Goal: Transaction & Acquisition: Purchase product/service

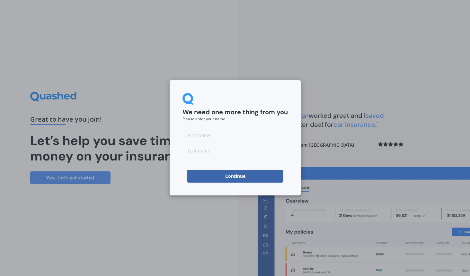
click at [213, 134] on input at bounding box center [234, 135] width 105 height 13
type input "[PERSON_NAME]"
click at [241, 174] on button "Continue" at bounding box center [235, 176] width 96 height 13
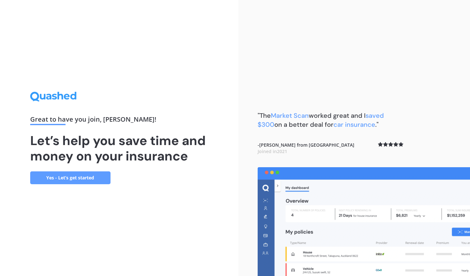
click at [68, 174] on link "Yes - Let’s get started" at bounding box center [70, 177] width 80 height 13
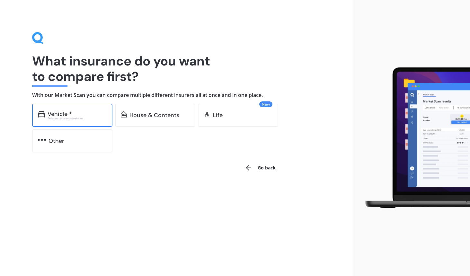
click at [76, 120] on div "Vehicle * Excludes commercial vehicles" at bounding box center [72, 115] width 80 height 23
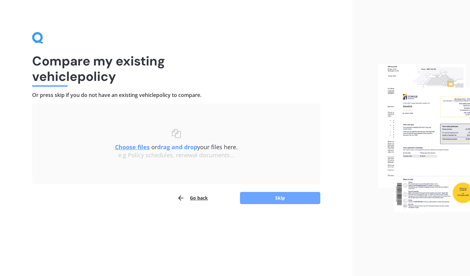
click at [261, 196] on button "Skip" at bounding box center [280, 198] width 80 height 12
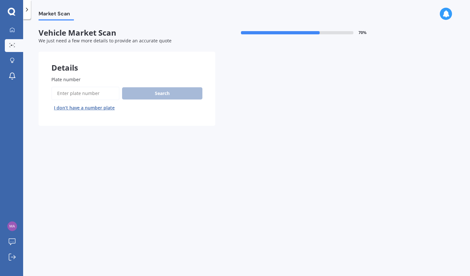
click at [101, 95] on input "Plate number" at bounding box center [85, 93] width 68 height 13
type input "RCP34"
click at [162, 92] on button "Search" at bounding box center [162, 93] width 80 height 12
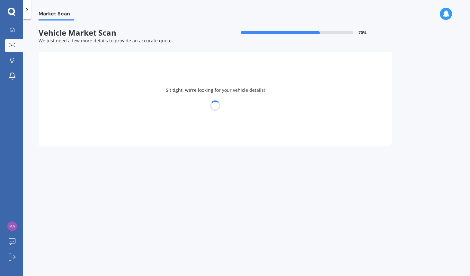
select select "TESLA"
select select "Y"
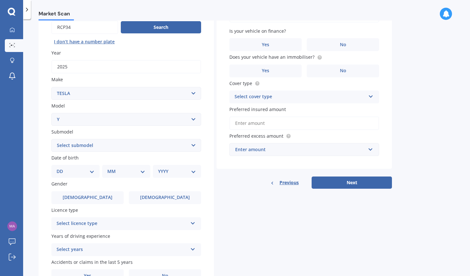
scroll to position [75, 0]
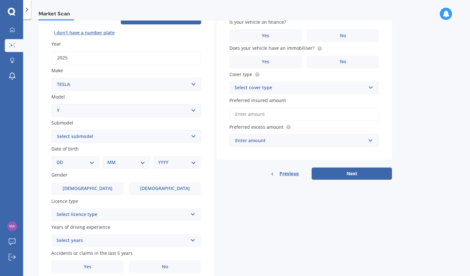
select select "18"
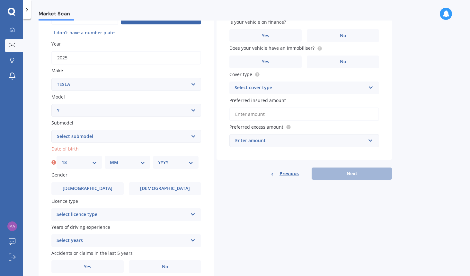
select select "10"
select select "1974"
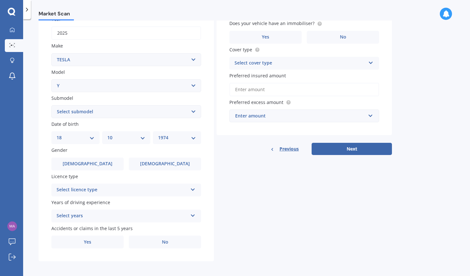
scroll to position [99, 0]
click at [193, 188] on icon at bounding box center [192, 188] width 5 height 4
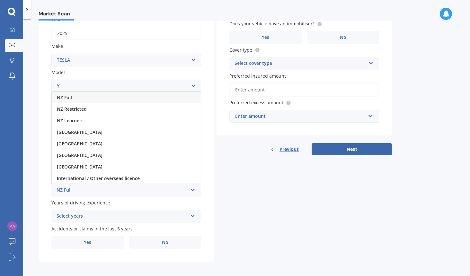
click at [153, 97] on div "NZ Full" at bounding box center [126, 98] width 149 height 12
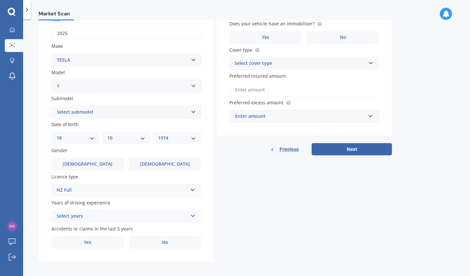
click at [124, 214] on div "Select years" at bounding box center [121, 216] width 131 height 8
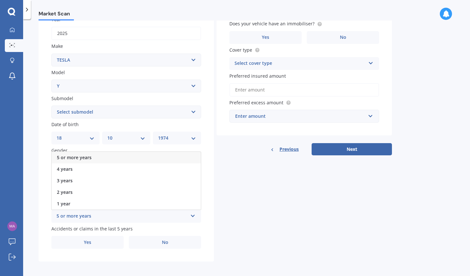
click at [133, 155] on div "5 or more years" at bounding box center [126, 158] width 149 height 12
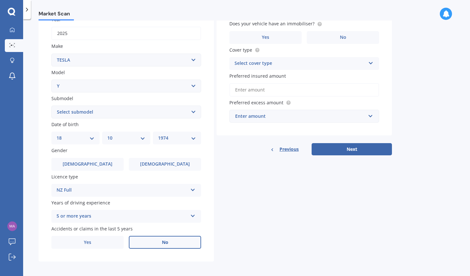
click at [171, 238] on label "No" at bounding box center [165, 242] width 72 height 13
click at [0, 0] on input "No" at bounding box center [0, 0] width 0 height 0
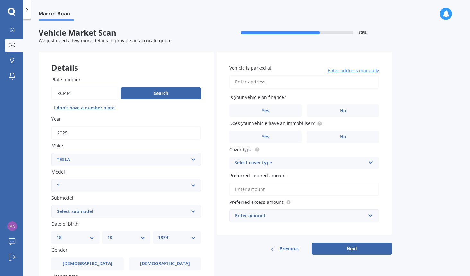
scroll to position [0, 0]
click at [341, 106] on label "No" at bounding box center [343, 110] width 72 height 13
click at [0, 0] on input "No" at bounding box center [0, 0] width 0 height 0
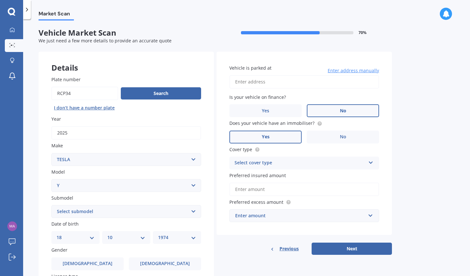
click at [275, 136] on label "Yes" at bounding box center [265, 137] width 72 height 13
click at [0, 0] on input "Yes" at bounding box center [0, 0] width 0 height 0
click at [286, 161] on div "Select cover type" at bounding box center [299, 163] width 131 height 8
click at [278, 174] on div "Comprehensive" at bounding box center [303, 176] width 149 height 12
click at [286, 187] on input "Preferred insured amount" at bounding box center [304, 189] width 150 height 13
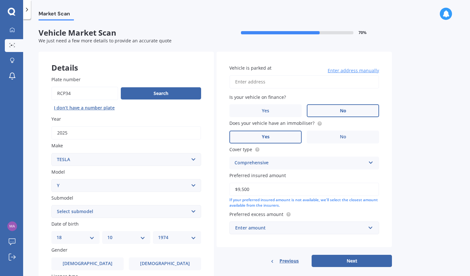
type input "$95,000"
click at [402, 188] on div "Market Scan Vehicle Market Scan 70 % We just need a few more details to provide…" at bounding box center [246, 149] width 446 height 257
click at [367, 222] on input "text" at bounding box center [302, 228] width 144 height 12
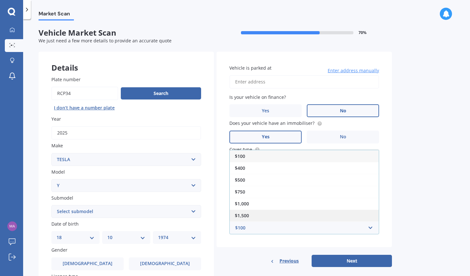
click at [328, 211] on div "$1,500" at bounding box center [303, 216] width 149 height 12
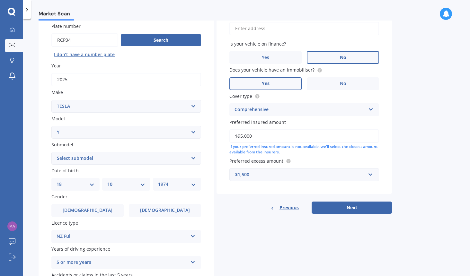
scroll to position [57, 0]
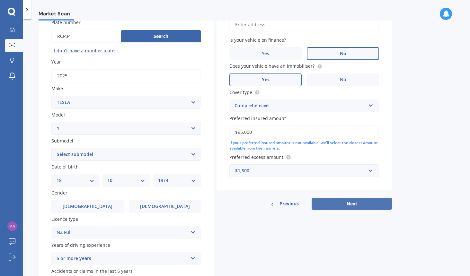
click at [358, 201] on button "Next" at bounding box center [351, 204] width 80 height 12
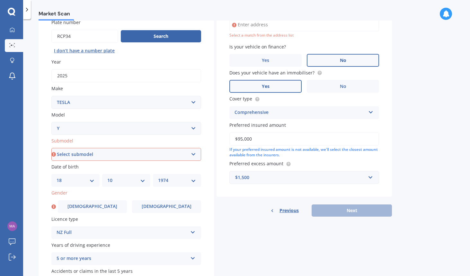
select select "EV"
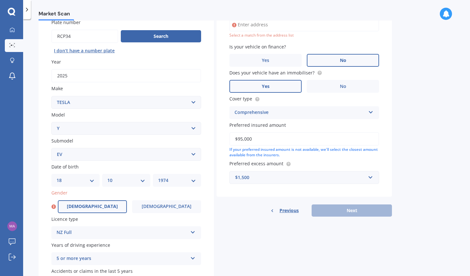
click at [108, 205] on label "Male" at bounding box center [92, 206] width 69 height 13
click at [0, 0] on input "Male" at bounding box center [0, 0] width 0 height 0
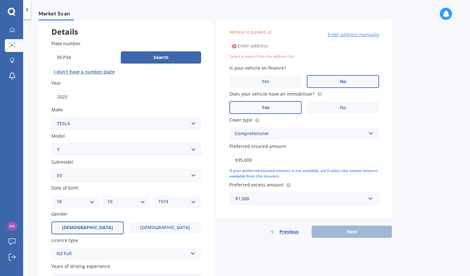
scroll to position [24, 0]
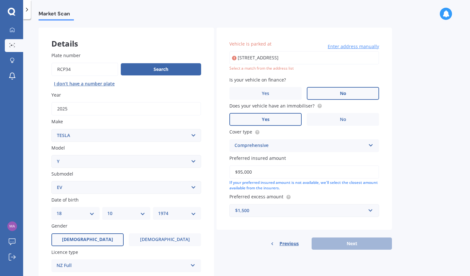
type input "23 Nottingham Street, Westmere, Auckland 1022"
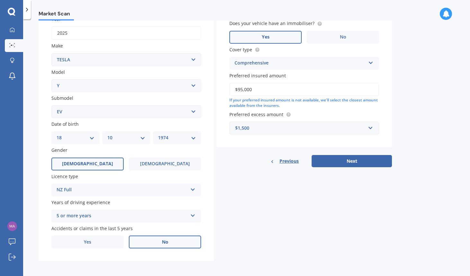
scroll to position [99, 0]
click at [367, 128] on input "text" at bounding box center [302, 128] width 144 height 12
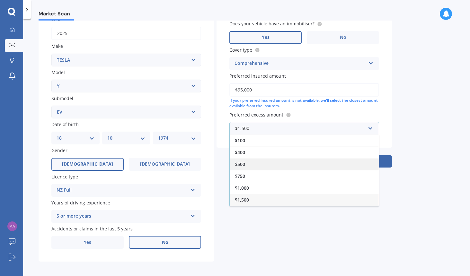
click at [289, 160] on div "$500" at bounding box center [303, 164] width 149 height 12
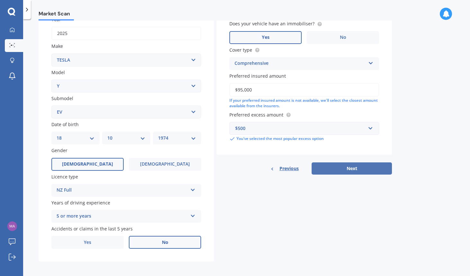
click at [349, 165] on button "Next" at bounding box center [351, 168] width 80 height 12
select select "18"
select select "10"
select select "1974"
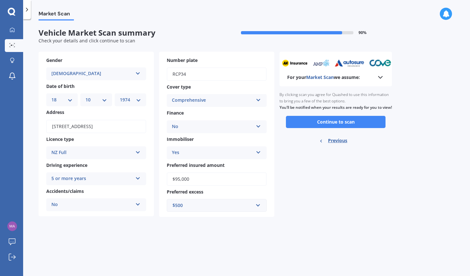
scroll to position [0, 0]
click at [351, 127] on button "Continue to scan" at bounding box center [335, 122] width 99 height 12
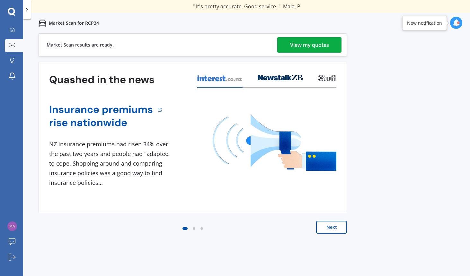
click at [314, 43] on div "View my quotes" at bounding box center [309, 44] width 39 height 15
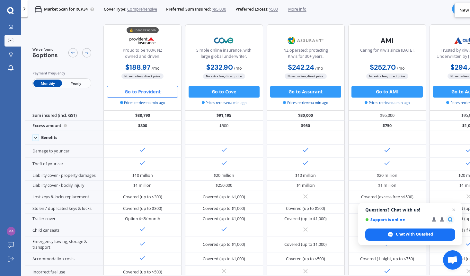
click at [150, 91] on button "Go to Provident" at bounding box center [142, 92] width 71 height 12
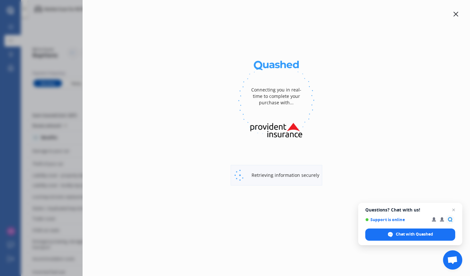
select select "Monthly"
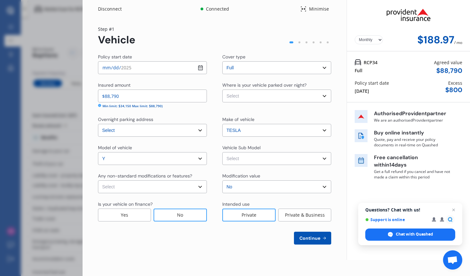
select select "OFF-STREET"
select select "NZVTESL2025AEAJ"
select select "UP_TO_6000"
click at [311, 239] on span "Continue" at bounding box center [309, 238] width 23 height 5
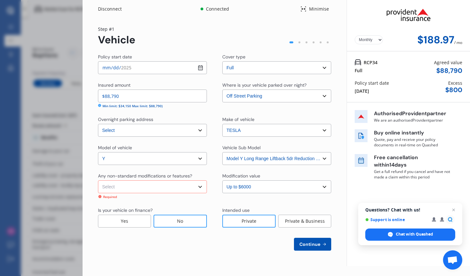
select select "none"
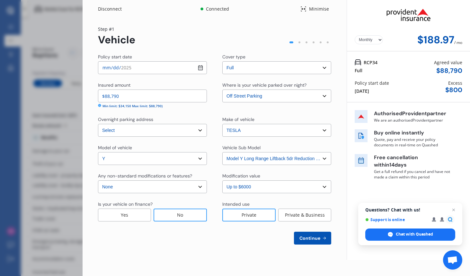
click at [313, 239] on span "Continue" at bounding box center [309, 238] width 23 height 5
select select "18"
select select "10"
select select "1974"
select select "NZ_FULL"
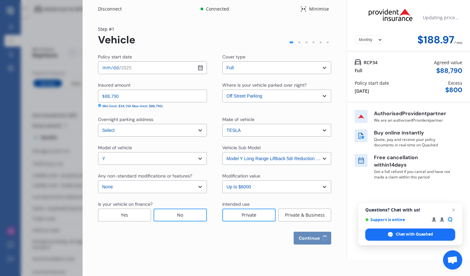
select select "0"
select select "25"
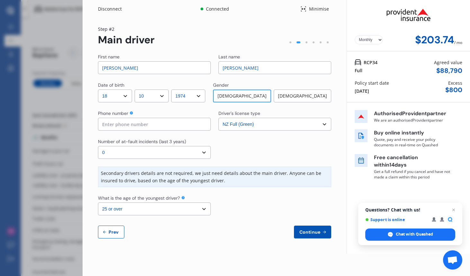
click at [311, 232] on span "Continue" at bounding box center [309, 231] width 23 height 5
type input "021489112"
click at [310, 237] on button "Continue" at bounding box center [312, 232] width 37 height 13
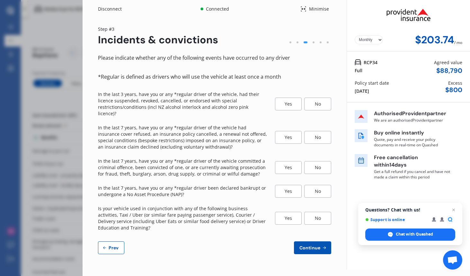
click at [315, 102] on div "No" at bounding box center [317, 104] width 27 height 13
click at [315, 131] on div "No" at bounding box center [317, 137] width 27 height 13
click at [315, 161] on div "No" at bounding box center [317, 167] width 27 height 13
click at [315, 185] on div "No" at bounding box center [317, 191] width 27 height 13
click at [315, 212] on div "No" at bounding box center [317, 218] width 27 height 13
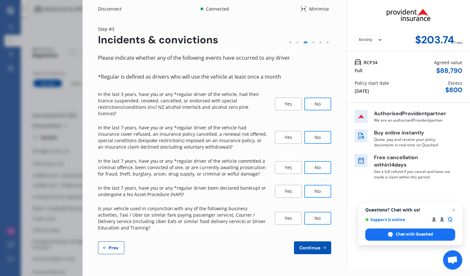
click at [313, 245] on span "Continue" at bounding box center [309, 247] width 23 height 5
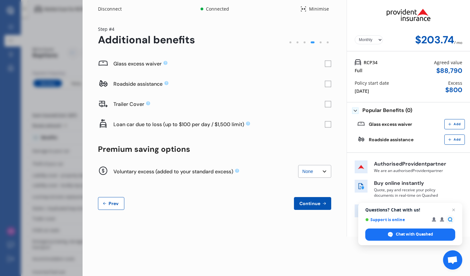
click at [328, 65] on rect at bounding box center [327, 64] width 6 height 6
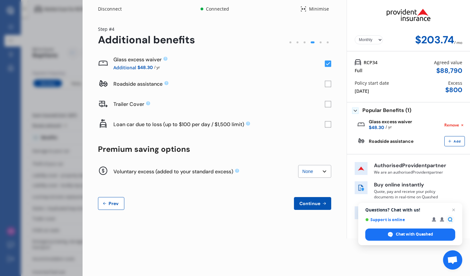
click at [317, 201] on span "Continue" at bounding box center [309, 203] width 23 height 5
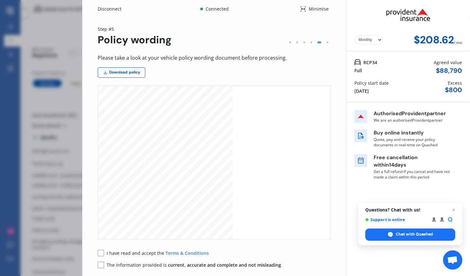
scroll to position [1112, 0]
click at [100, 252] on rect at bounding box center [101, 253] width 6 height 6
click at [101, 267] on rect at bounding box center [101, 265] width 6 height 6
click at [333, 249] on div "Yearly Monthly $208.62 / mo Step # 5 Policy wording Please take a look at your …" at bounding box center [214, 162] width 264 height 289
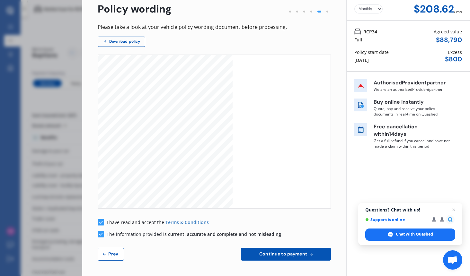
scroll to position [30, 0]
click at [295, 254] on span "Continue to payment" at bounding box center [283, 254] width 50 height 5
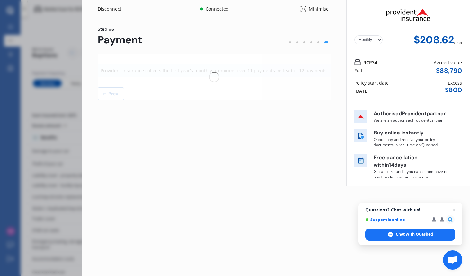
scroll to position [0, 0]
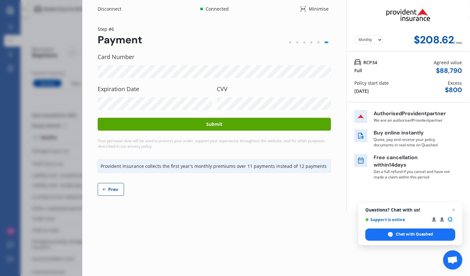
click at [218, 124] on button "Submit" at bounding box center [214, 124] width 233 height 13
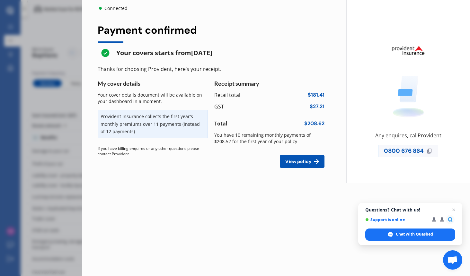
click at [300, 160] on span "View policy" at bounding box center [298, 161] width 29 height 5
